Goal: Transaction & Acquisition: Purchase product/service

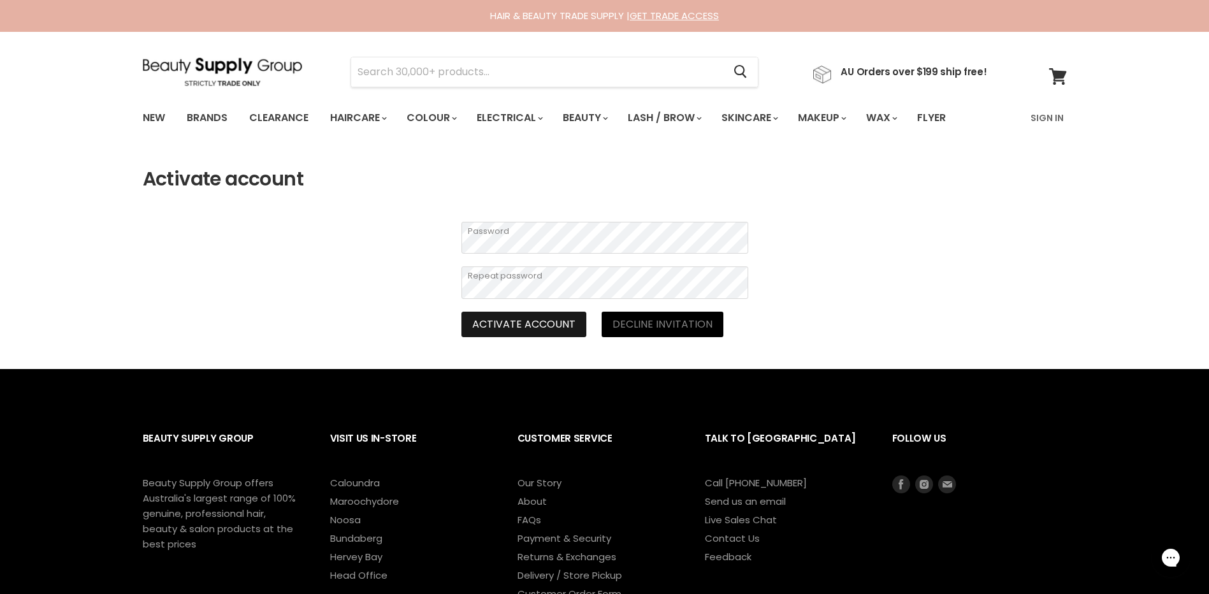
click at [543, 316] on button "Activate account" at bounding box center [523, 324] width 125 height 25
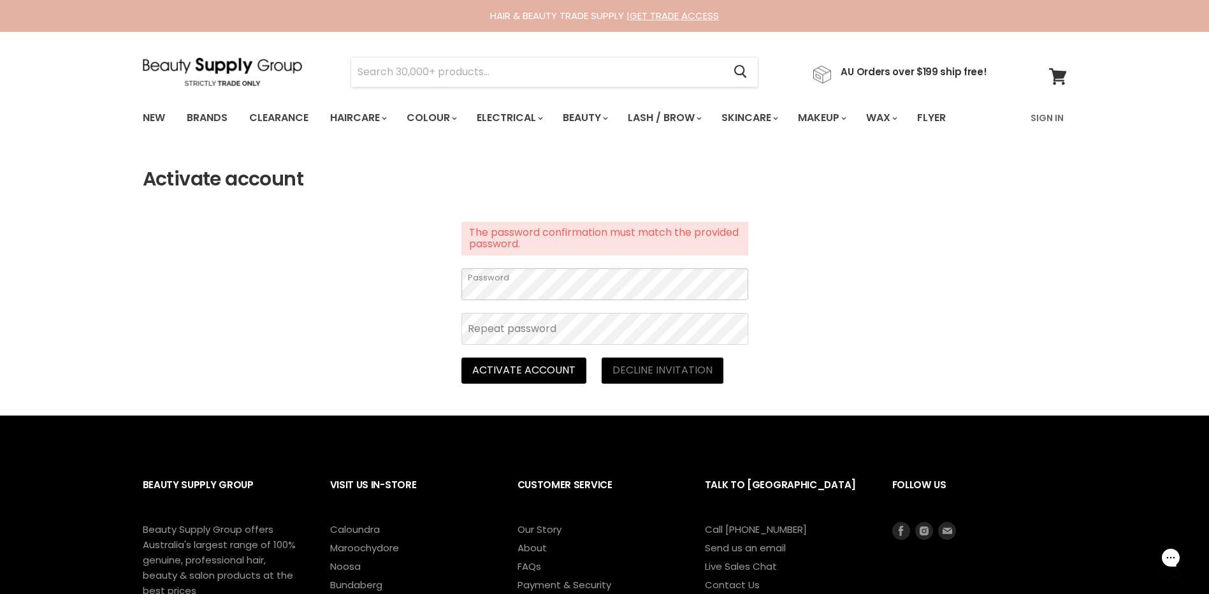
click at [394, 291] on section "Activate account The password confirmation must match the provided password. Pa…" at bounding box center [604, 275] width 1209 height 215
click at [947, 268] on section "Activate account The password confirmation must match the provided password. Pa…" at bounding box center [604, 275] width 1209 height 215
click at [889, 337] on section "Activate account The password confirmation must match the provided password. Pa…" at bounding box center [604, 275] width 1209 height 215
click at [518, 363] on button "Activate account" at bounding box center [523, 370] width 125 height 25
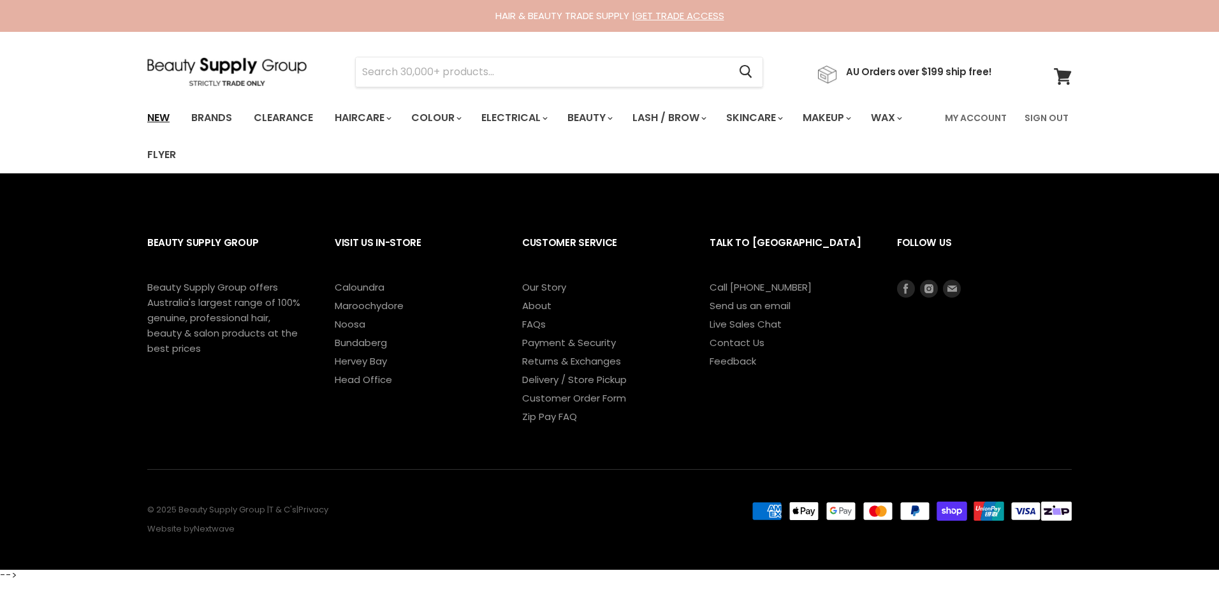
click at [172, 113] on link "New" at bounding box center [158, 118] width 41 height 27
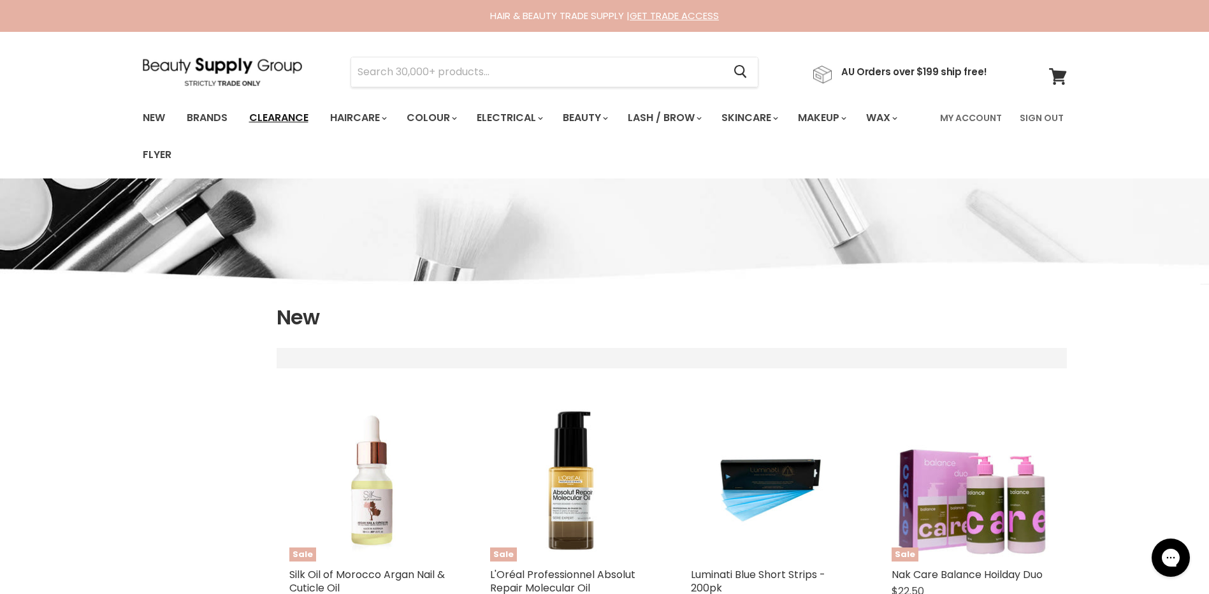
select select "created-descending"
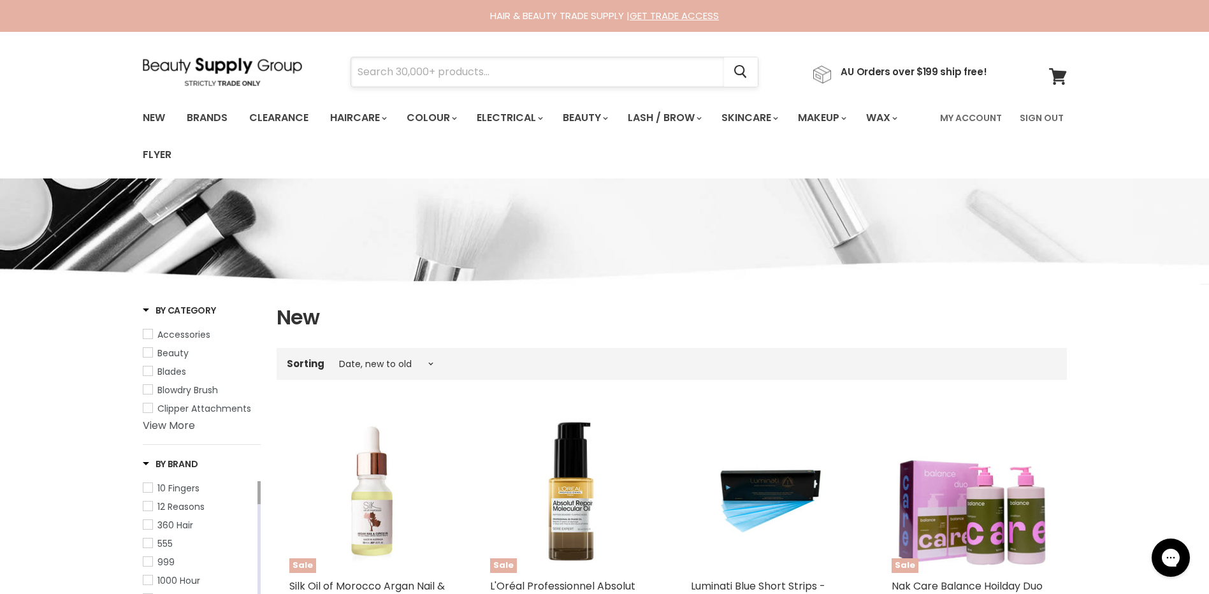
click at [400, 75] on input "Search" at bounding box center [537, 71] width 373 height 29
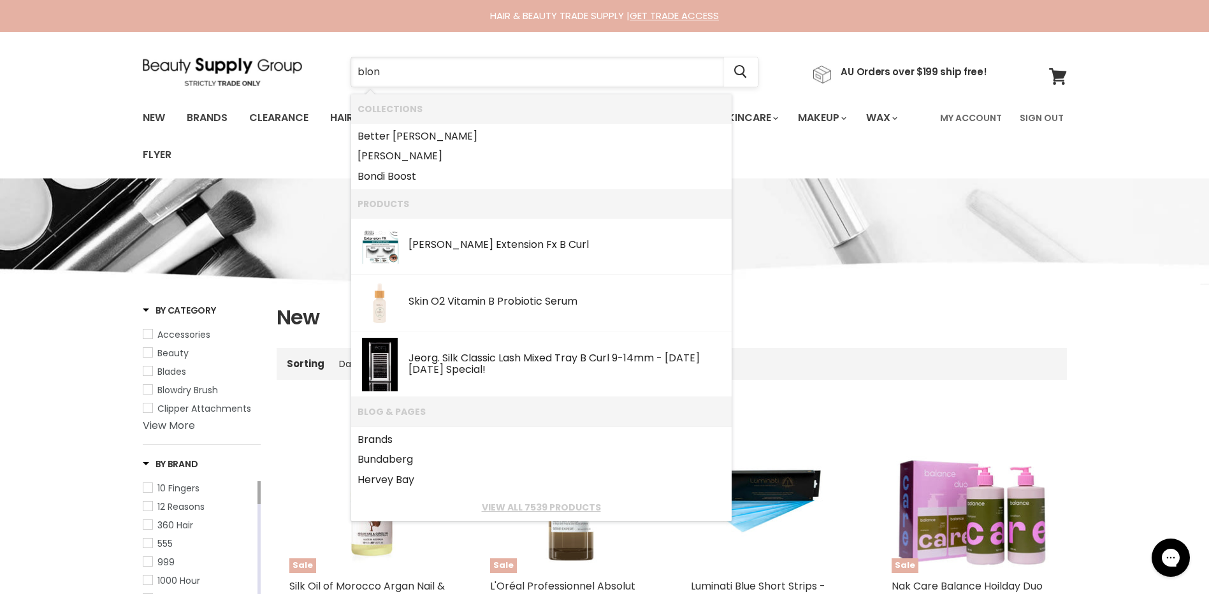
type input "blond"
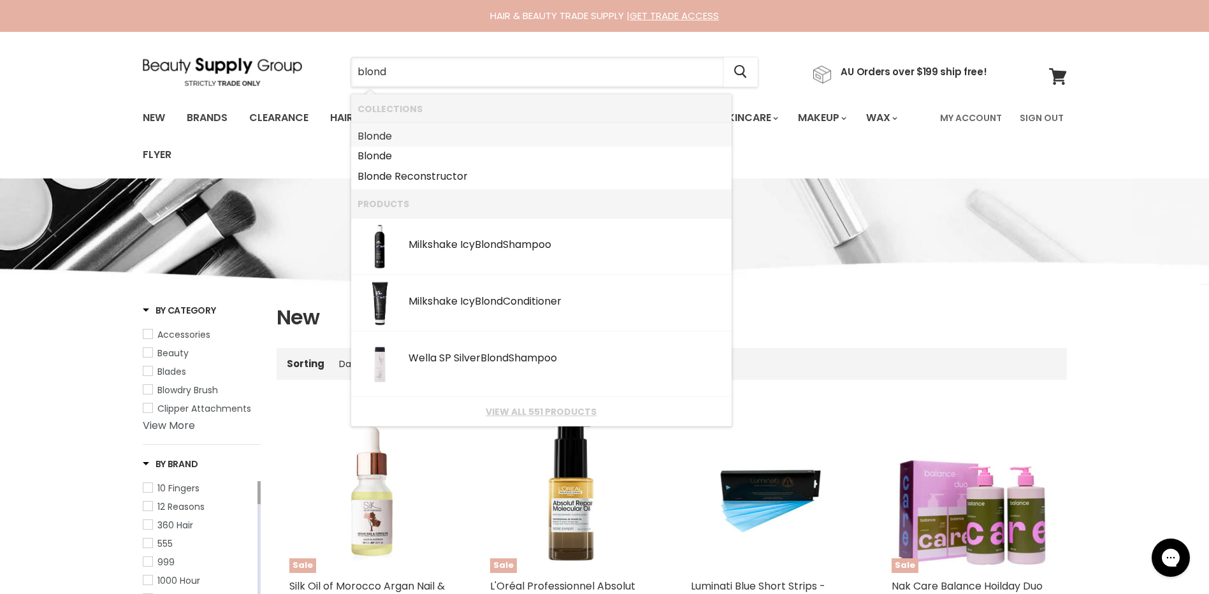
click at [386, 129] on b "Blond" at bounding box center [372, 136] width 28 height 15
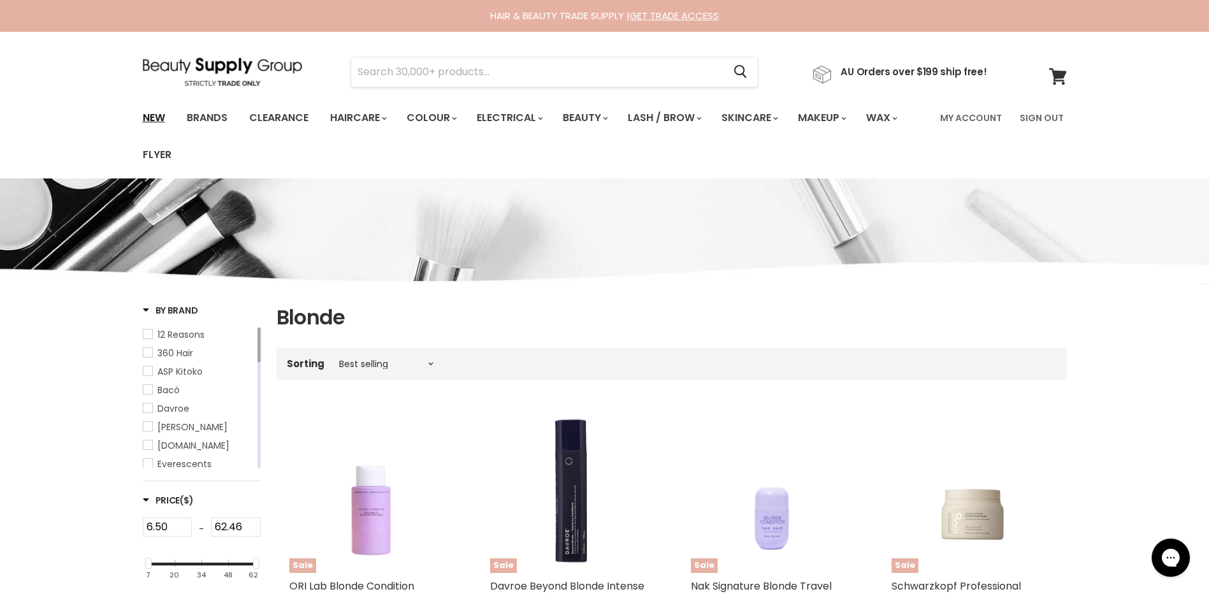
click at [149, 113] on link "New" at bounding box center [153, 118] width 41 height 27
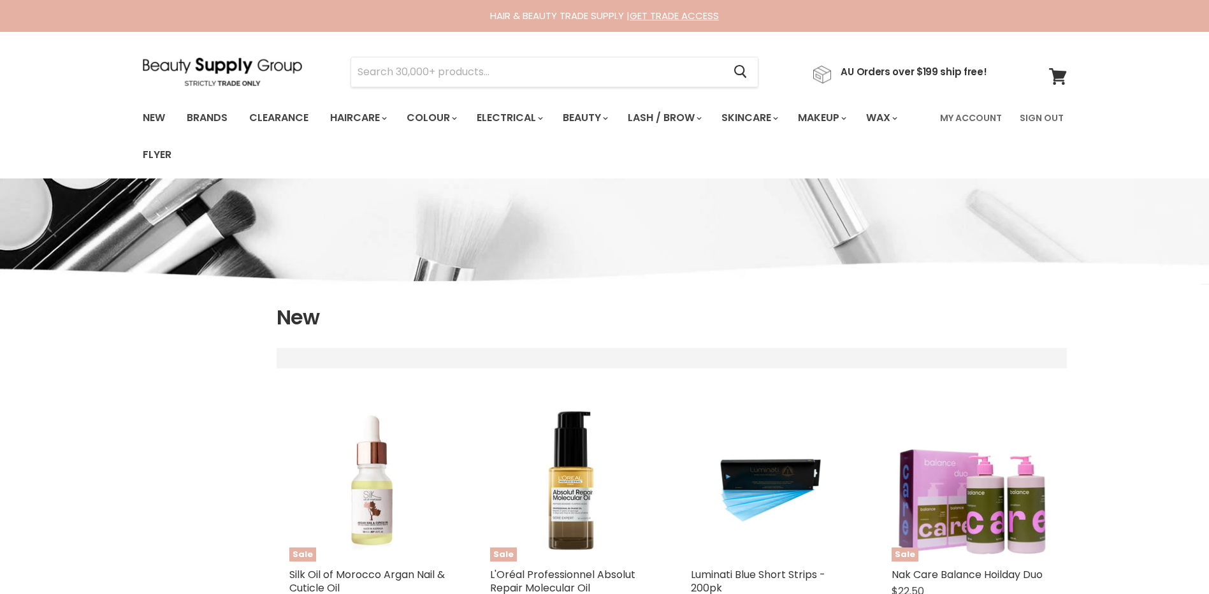
select select "created-descending"
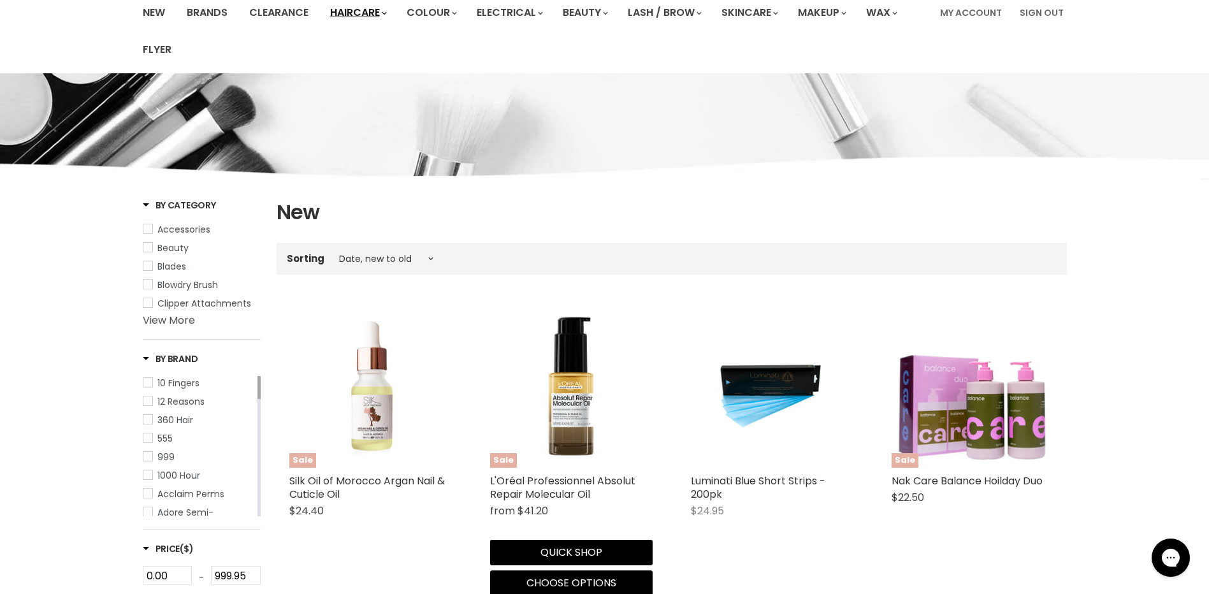
scroll to position [16, 0]
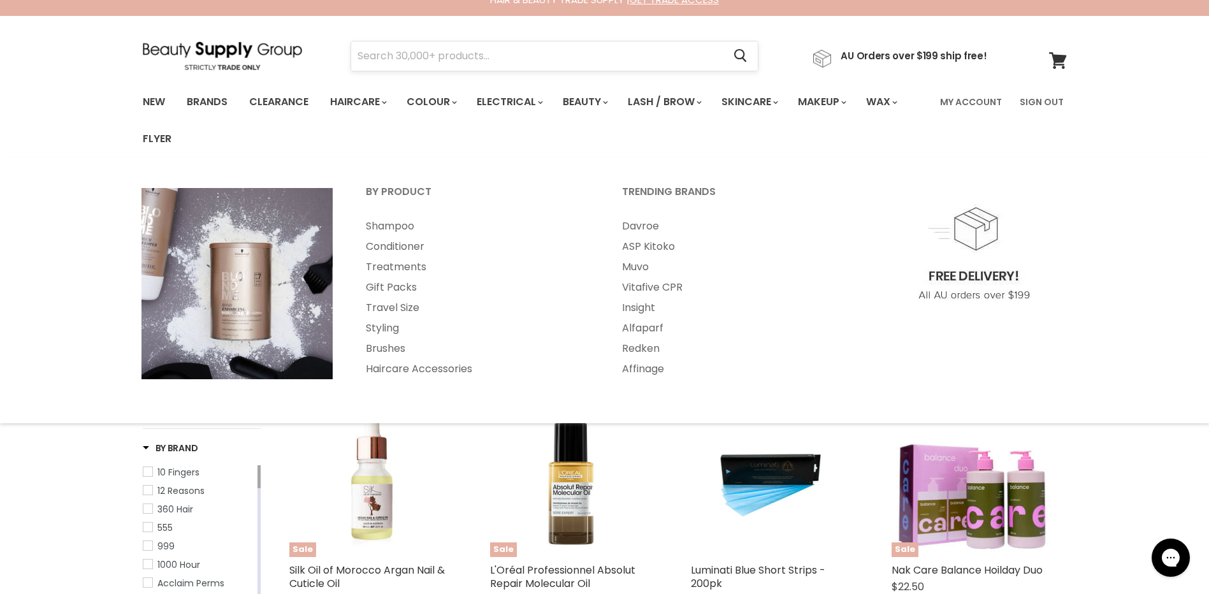
click at [394, 51] on input "Search" at bounding box center [537, 55] width 373 height 29
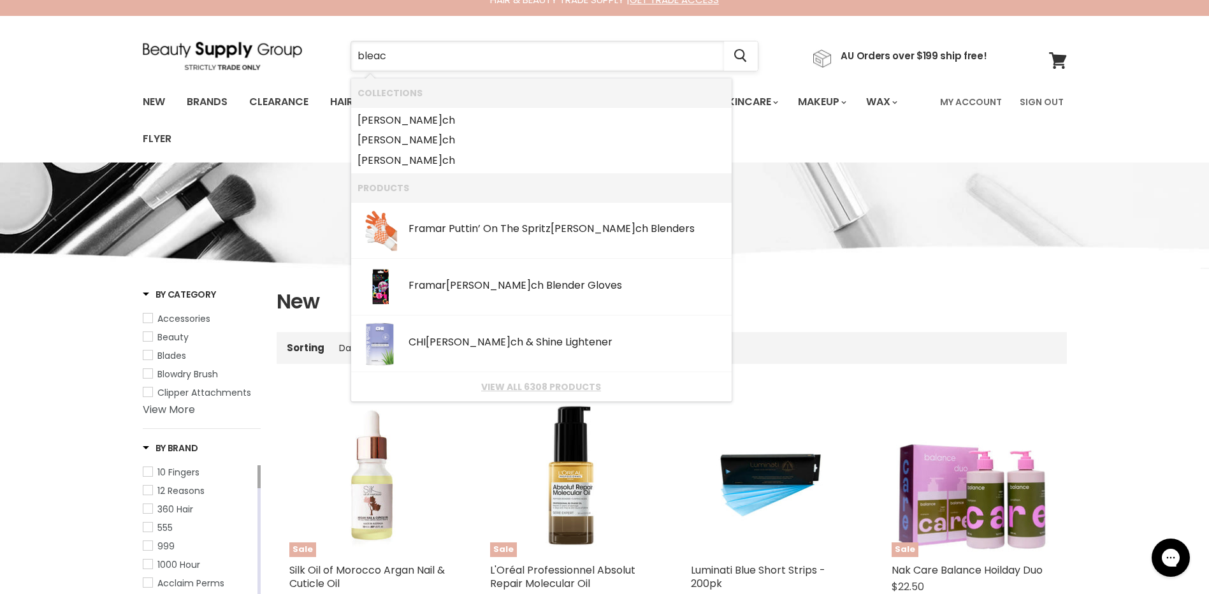
type input "bleach"
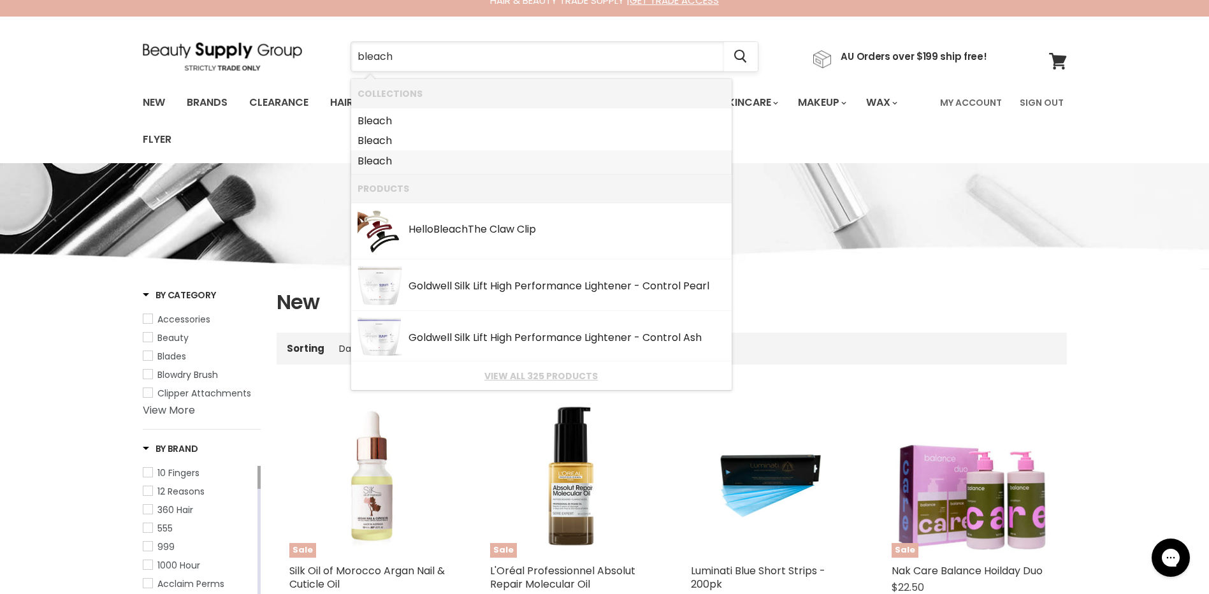
scroll to position [0, 0]
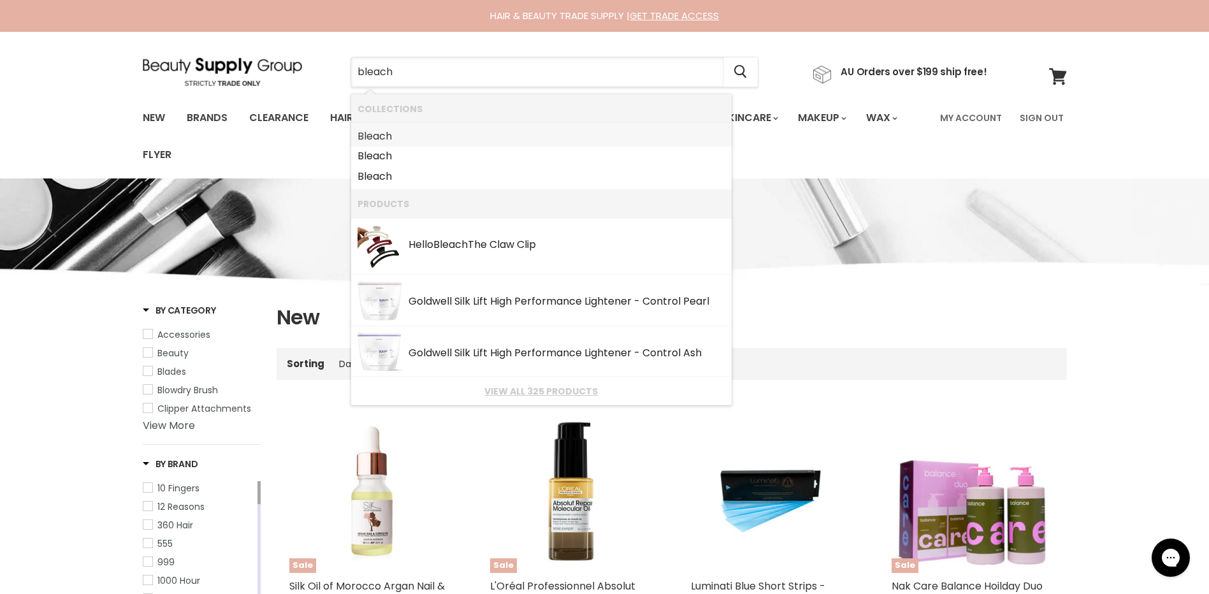
click at [372, 140] on b "Bleach" at bounding box center [375, 136] width 34 height 15
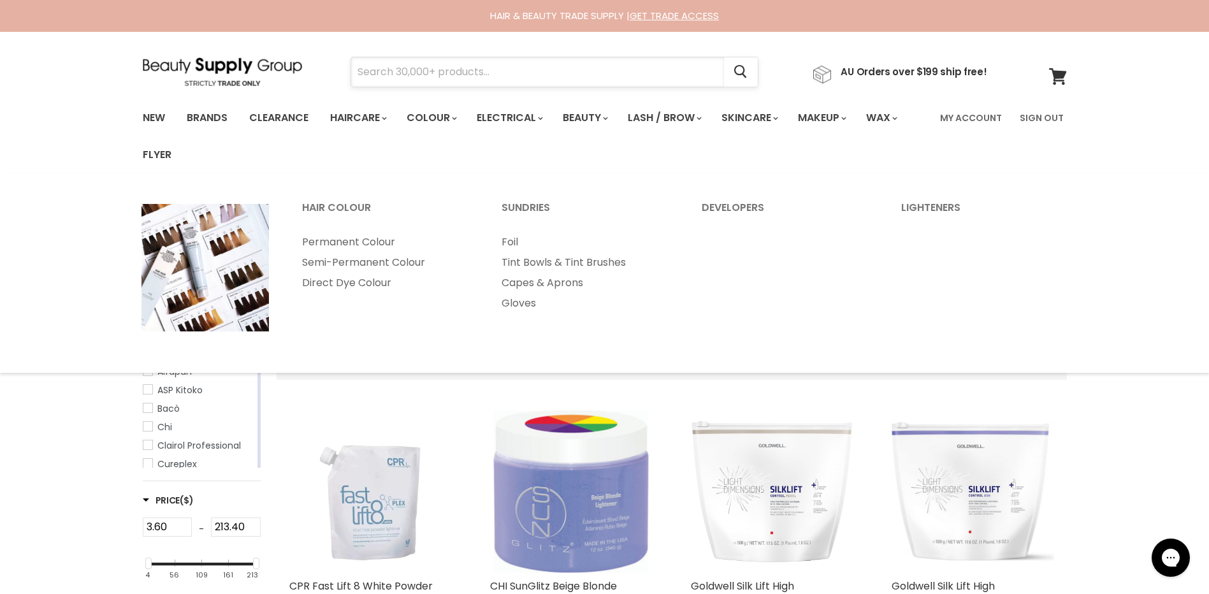
click at [432, 78] on input "Search" at bounding box center [537, 71] width 373 height 29
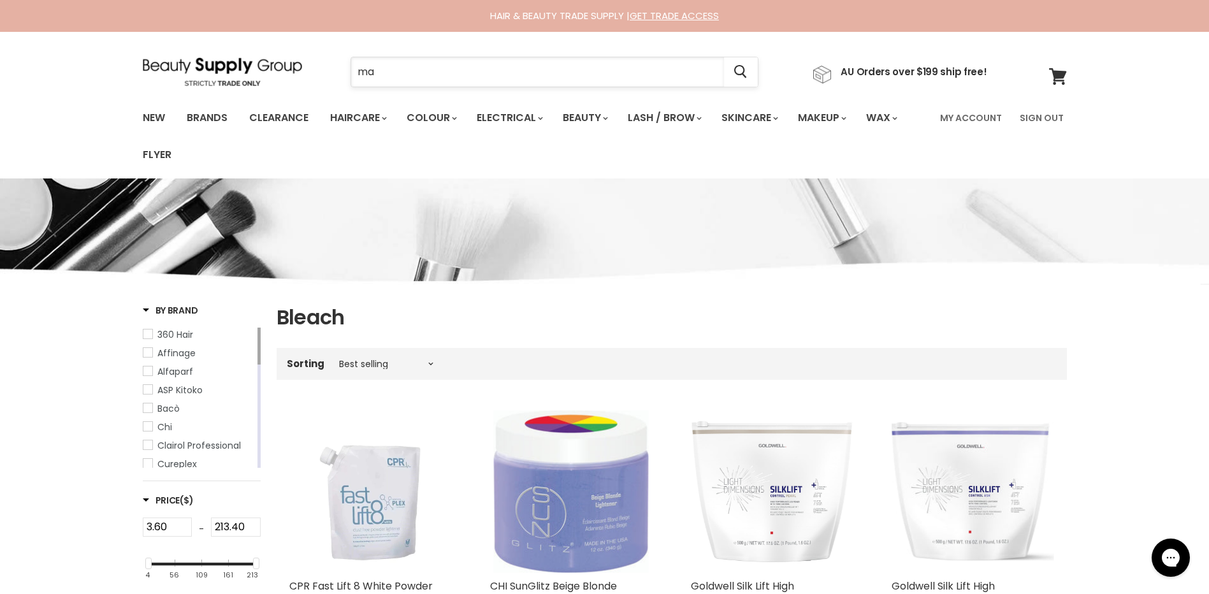
type input "mal"
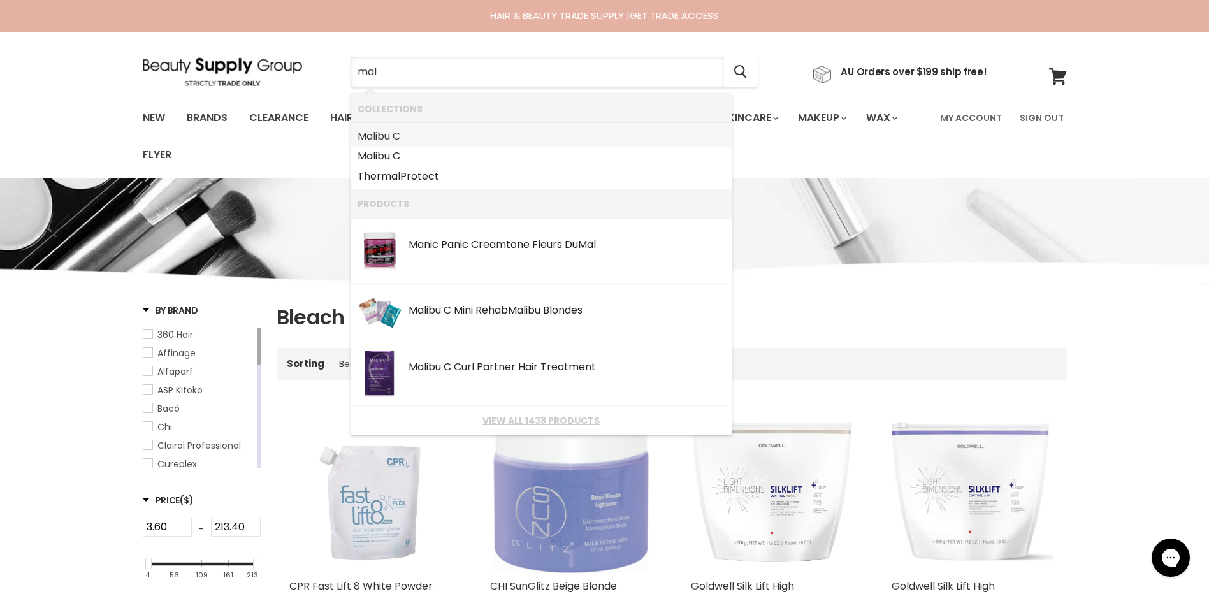
click at [391, 135] on link "Mal ibu C" at bounding box center [542, 136] width 368 height 20
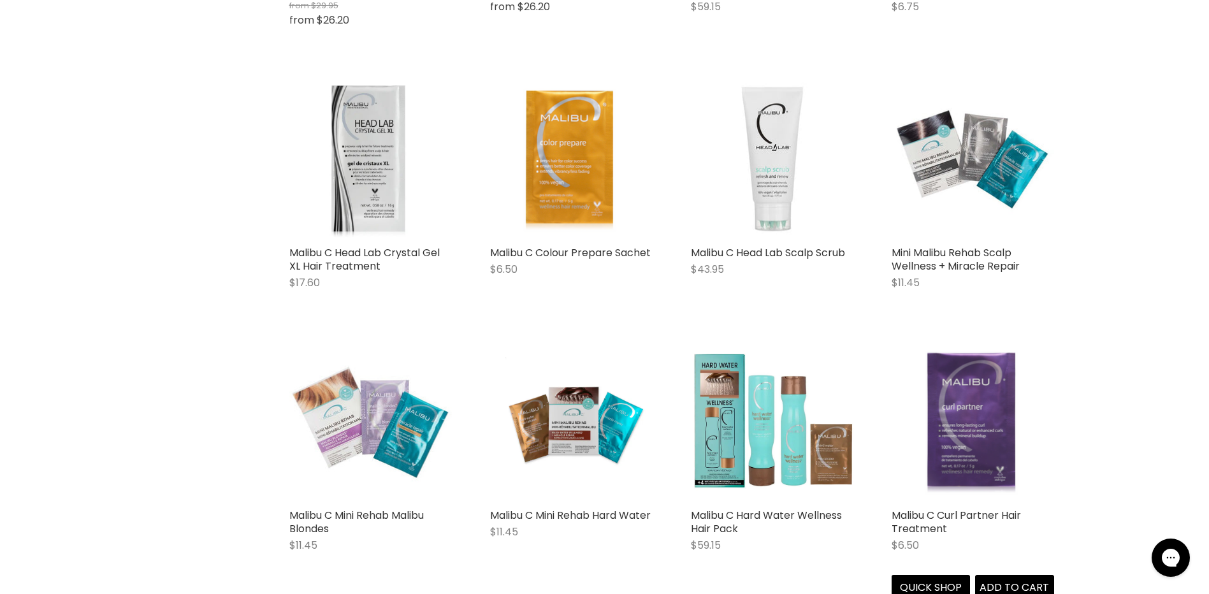
scroll to position [653, 0]
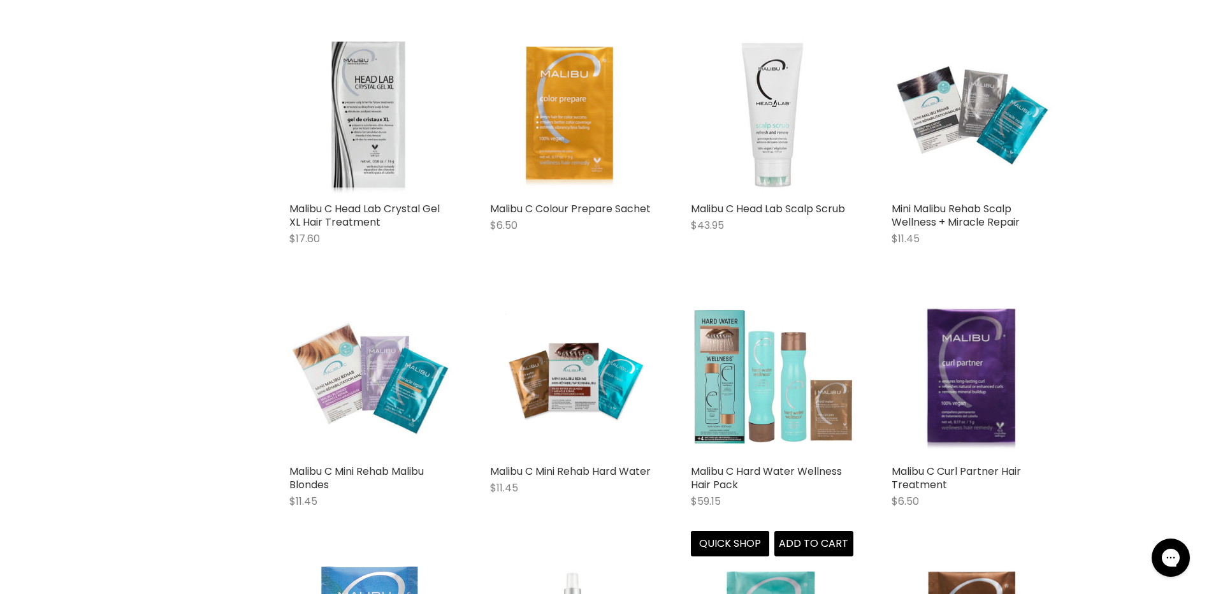
click at [743, 387] on img "Main content" at bounding box center [772, 377] width 163 height 163
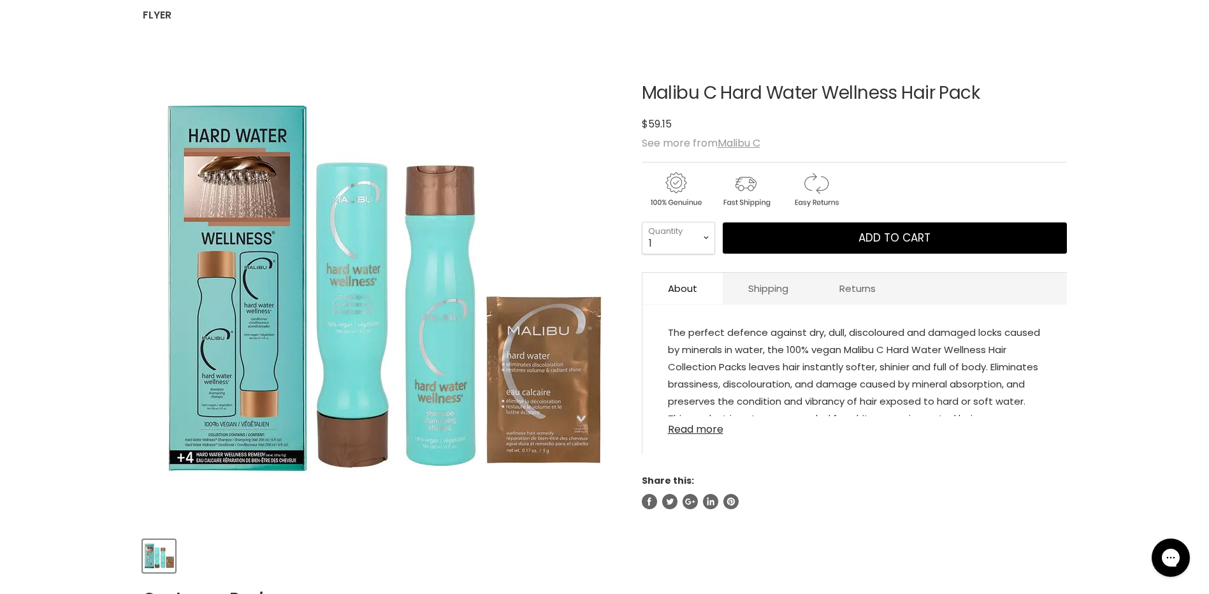
scroll to position [143, 0]
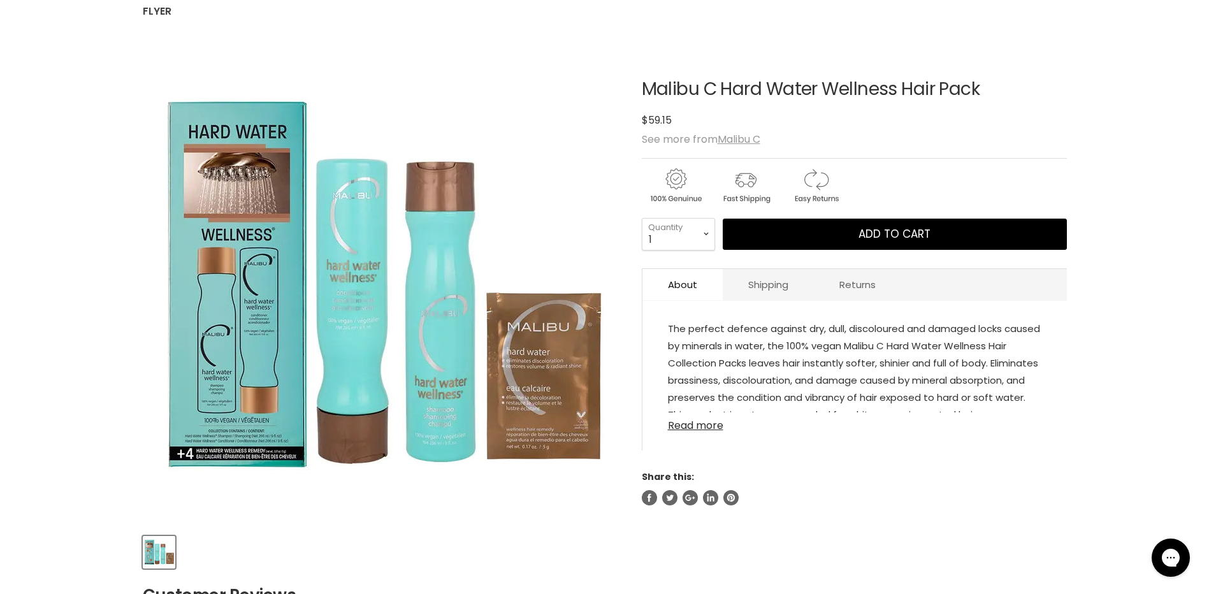
click at [720, 424] on link "Read more" at bounding box center [855, 421] width 374 height 19
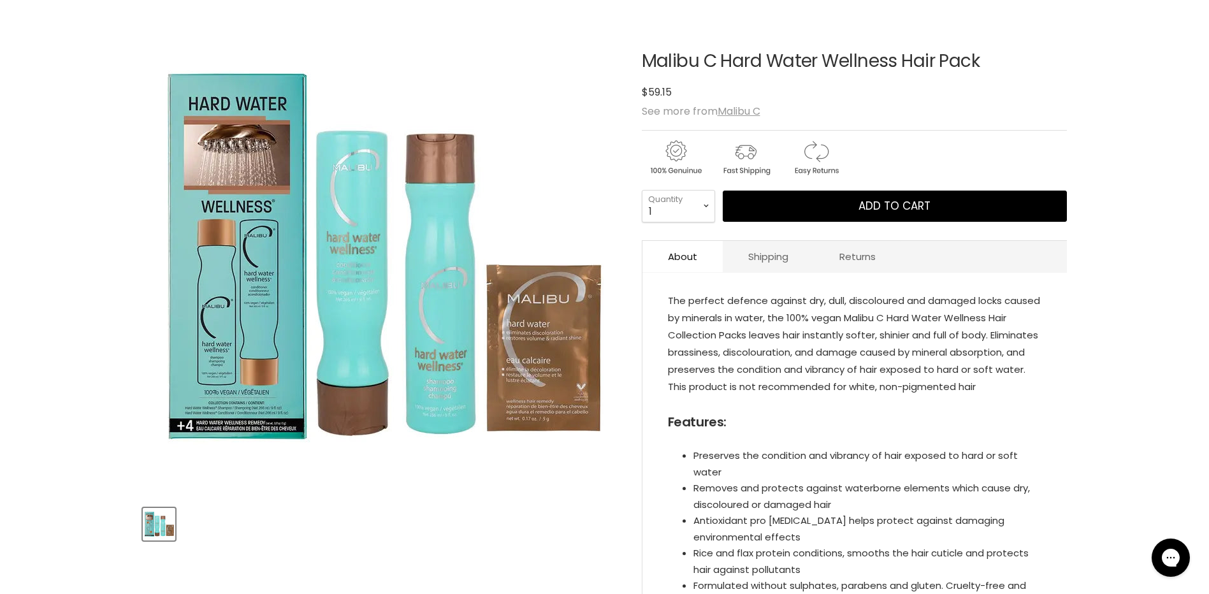
scroll to position [175, 0]
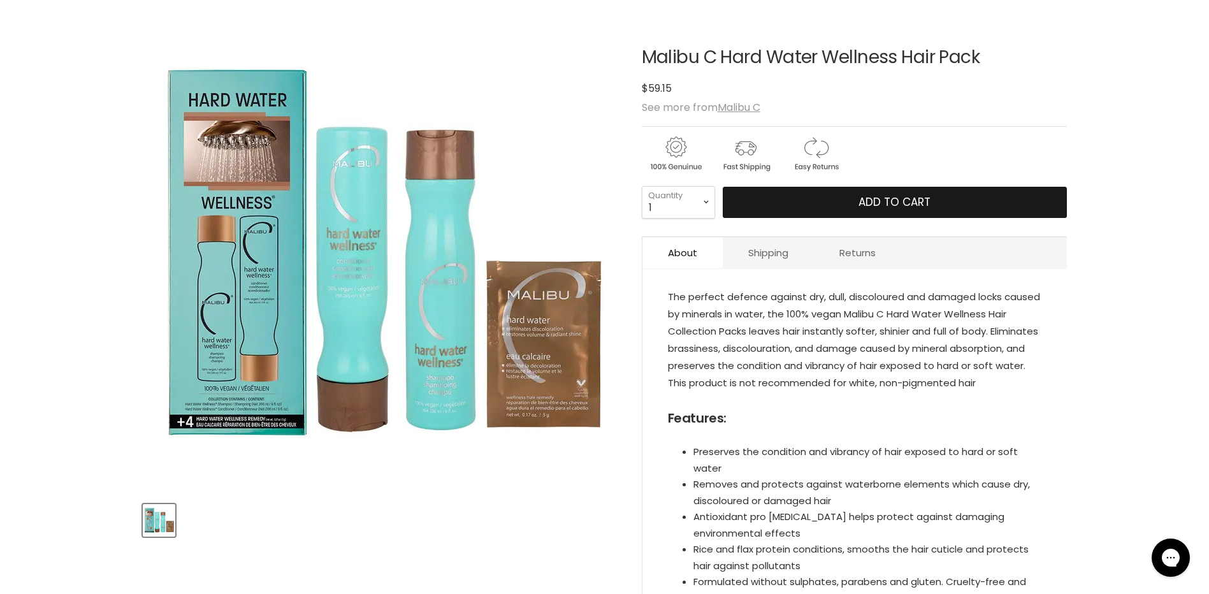
click at [908, 198] on span "Add to cart" at bounding box center [895, 201] width 72 height 15
